Goal: Information Seeking & Learning: Learn about a topic

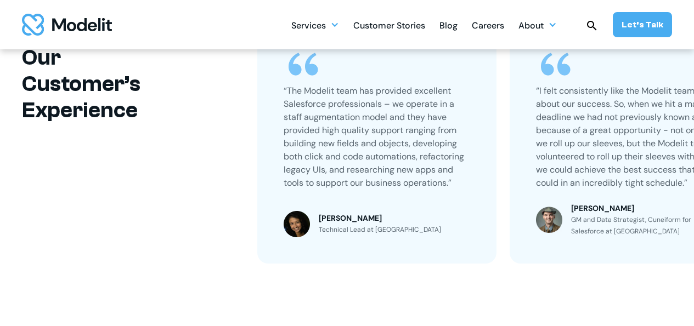
scroll to position [823, 0]
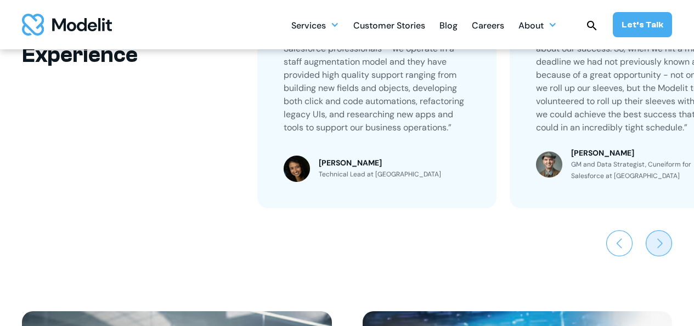
click at [655, 251] on img "Next slide" at bounding box center [659, 243] width 26 height 26
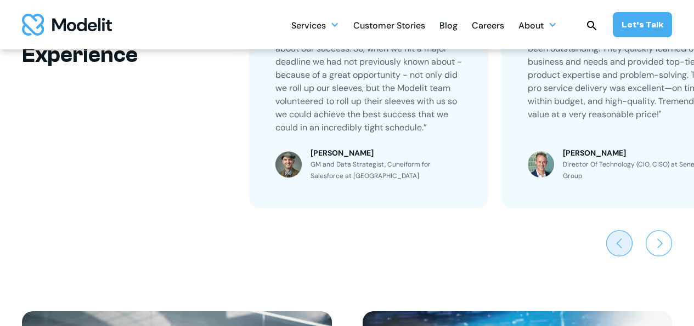
click at [620, 244] on img "Previous slide" at bounding box center [619, 243] width 26 height 26
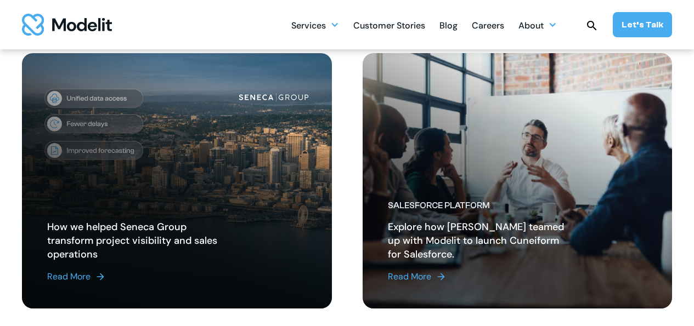
scroll to position [457, 0]
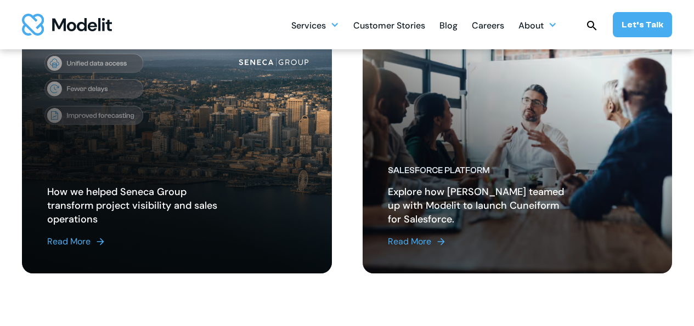
click at [178, 241] on link "Read More" at bounding box center [135, 241] width 176 height 13
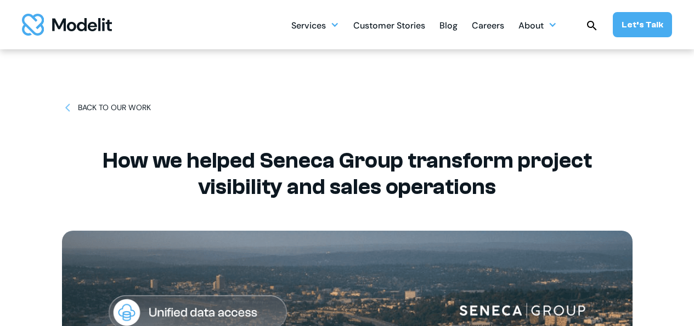
click at [130, 110] on div "BACK TO OUR WORK" at bounding box center [114, 108] width 73 height 12
